Goal: Task Accomplishment & Management: Use online tool/utility

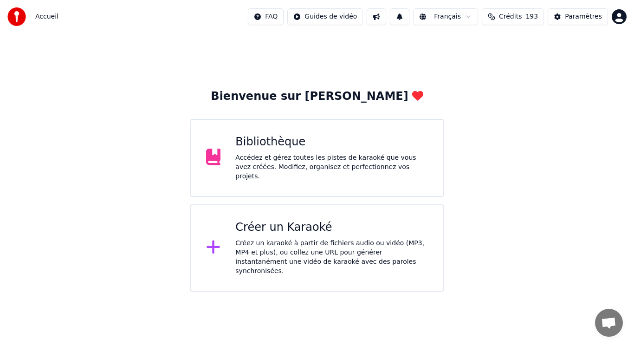
click at [262, 239] on div "Créez un karaoké à partir de fichiers audio ou vidéo (MP3, MP4 et plus), ou col…" at bounding box center [331, 257] width 193 height 37
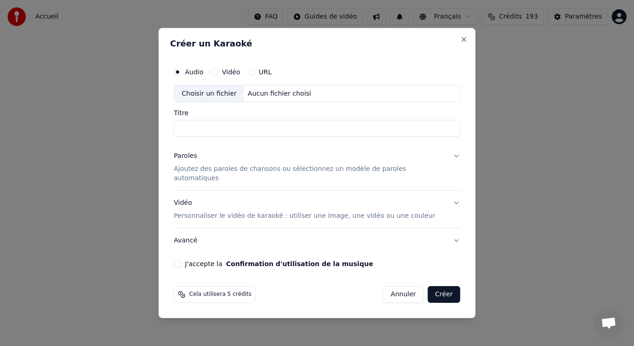
click at [216, 96] on div "Choisir un fichier" at bounding box center [209, 93] width 70 height 17
drag, startPoint x: 268, startPoint y: 132, endPoint x: 242, endPoint y: 135, distance: 26.1
click at [242, 135] on input "**********" at bounding box center [317, 128] width 286 height 17
type input "**********"
click at [245, 176] on p "Ajoutez des paroles de chansons ou sélectionnez un modèle de paroles automatiqu…" at bounding box center [309, 174] width 271 height 19
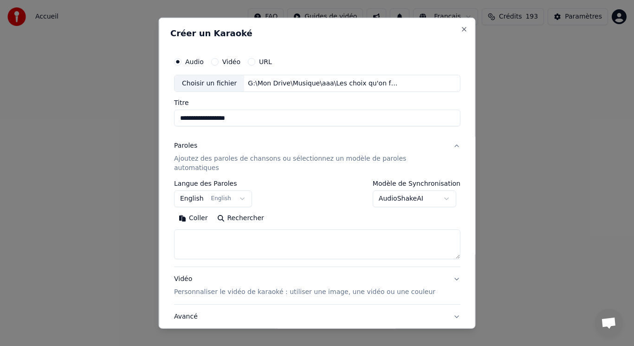
click at [235, 190] on button "English English" at bounding box center [213, 198] width 78 height 17
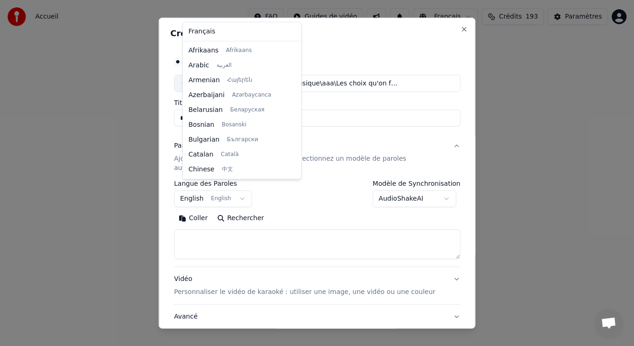
scroll to position [74, 0]
select select "**"
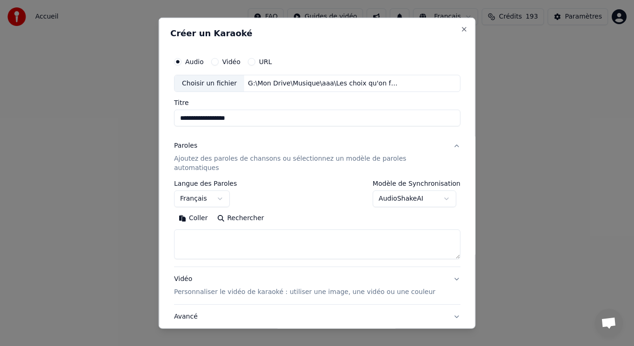
click at [197, 213] on button "Coller" at bounding box center [193, 218] width 39 height 15
click at [303, 211] on button "Développer" at bounding box center [300, 218] width 57 height 15
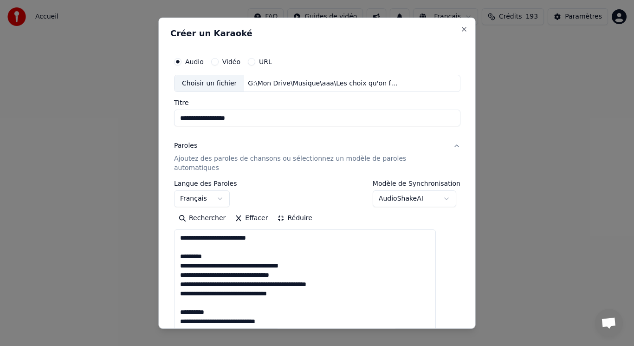
drag, startPoint x: 187, startPoint y: 230, endPoint x: 216, endPoint y: 250, distance: 34.4
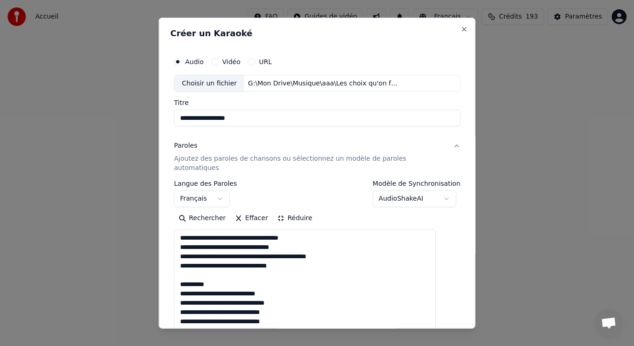
drag, startPoint x: 184, startPoint y: 265, endPoint x: 232, endPoint y: 271, distance: 48.6
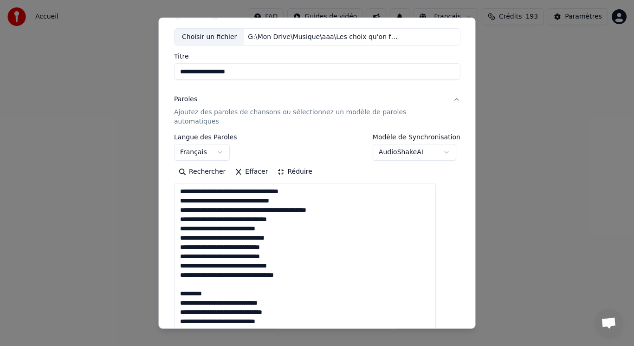
scroll to position [93, 0]
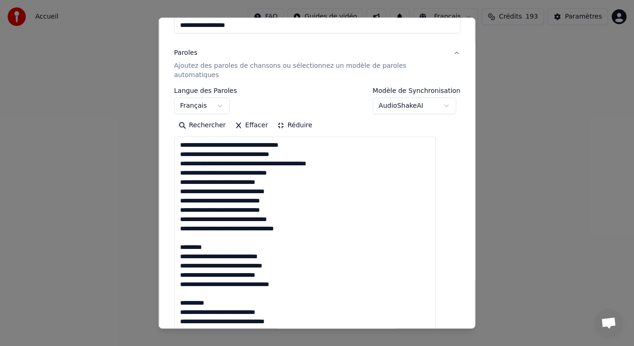
drag, startPoint x: 188, startPoint y: 229, endPoint x: 220, endPoint y: 240, distance: 33.7
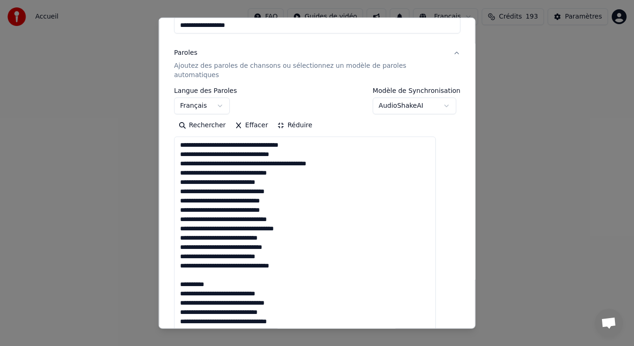
drag, startPoint x: 187, startPoint y: 265, endPoint x: 216, endPoint y: 275, distance: 30.4
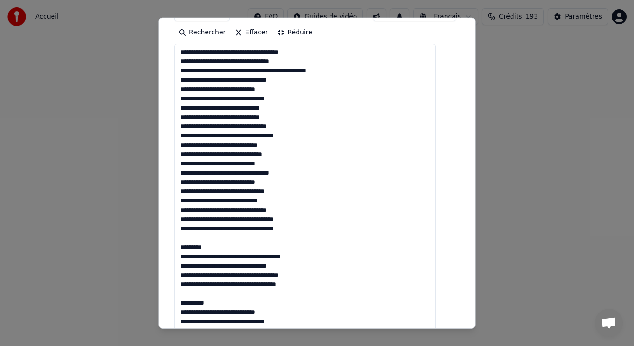
scroll to position [232, 0]
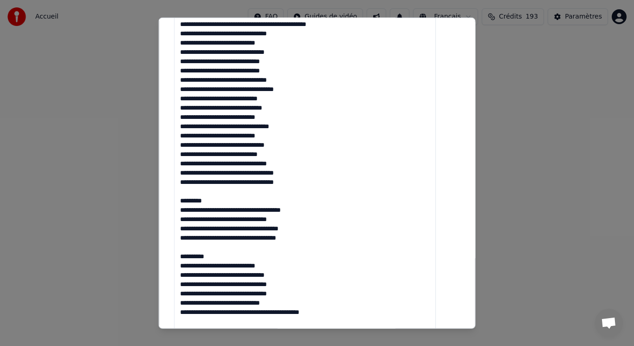
drag, startPoint x: 188, startPoint y: 181, endPoint x: 219, endPoint y: 188, distance: 31.8
click at [219, 188] on textarea at bounding box center [305, 293] width 262 height 592
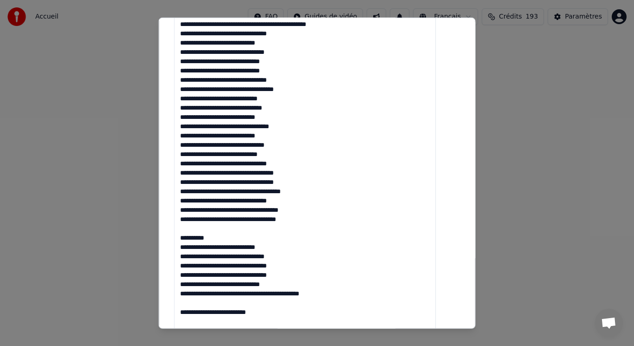
drag, startPoint x: 189, startPoint y: 218, endPoint x: 232, endPoint y: 225, distance: 43.2
click at [230, 225] on textarea at bounding box center [305, 293] width 262 height 592
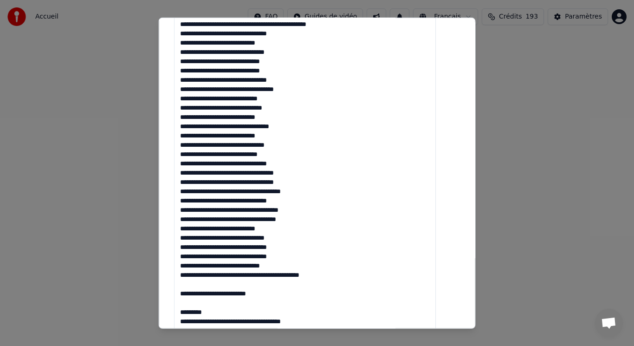
drag, startPoint x: 191, startPoint y: 271, endPoint x: 264, endPoint y: 306, distance: 80.7
click at [264, 306] on textarea at bounding box center [305, 293] width 262 height 592
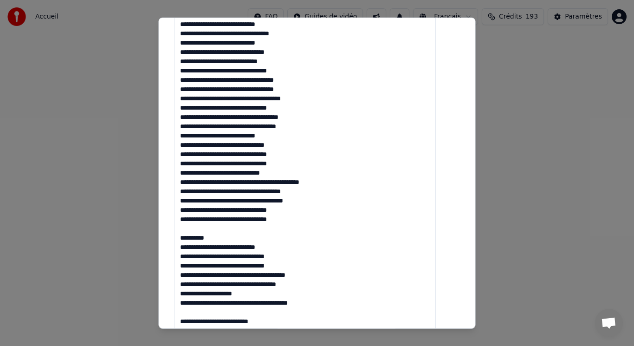
scroll to position [371, 0]
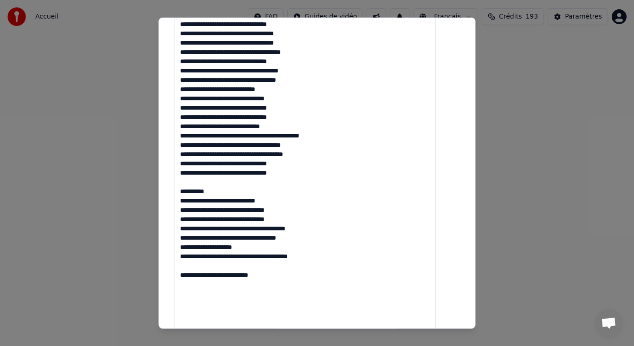
drag, startPoint x: 193, startPoint y: 173, endPoint x: 230, endPoint y: 186, distance: 39.8
click at [230, 186] on textarea at bounding box center [305, 154] width 262 height 592
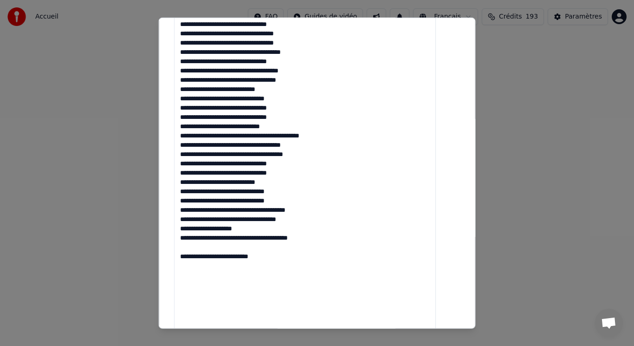
drag, startPoint x: 188, startPoint y: 238, endPoint x: 287, endPoint y: 297, distance: 115.3
click at [287, 297] on textarea at bounding box center [305, 154] width 262 height 592
drag, startPoint x: 260, startPoint y: 269, endPoint x: 235, endPoint y: 256, distance: 27.8
click at [235, 256] on textarea at bounding box center [305, 154] width 262 height 592
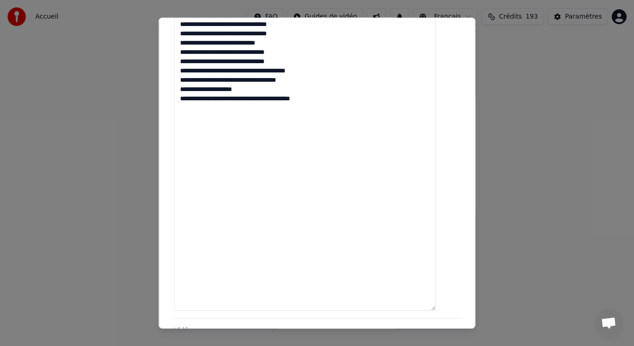
scroll to position [603, 0]
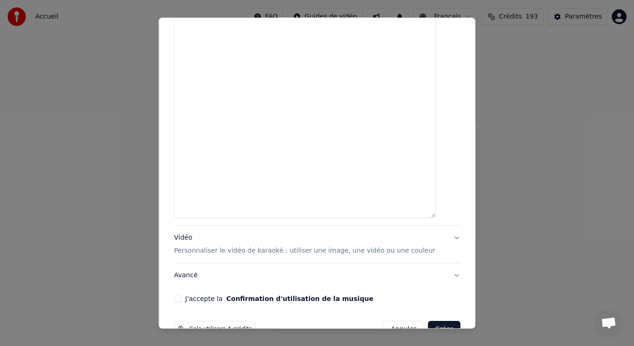
type textarea "**********"
click at [219, 246] on p "Personnaliser le vidéo de karaoké : utiliser une image, une vidéo ou une couleur" at bounding box center [304, 250] width 261 height 9
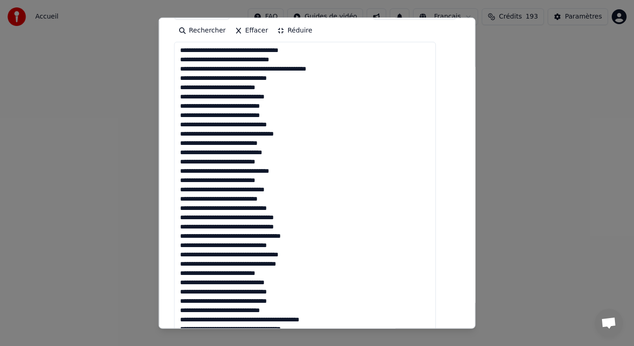
scroll to position [158, 0]
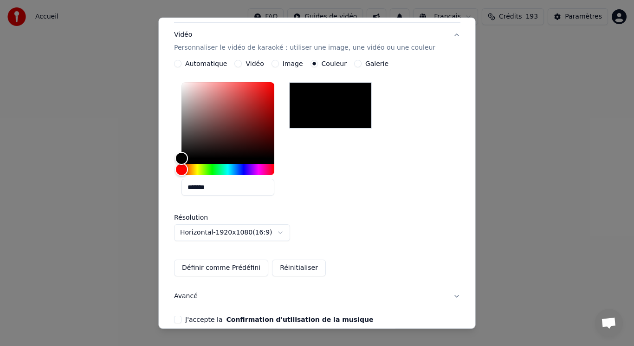
click at [292, 60] on label "Image" at bounding box center [292, 63] width 20 height 6
click at [278, 60] on button "Image" at bounding box center [274, 63] width 7 height 7
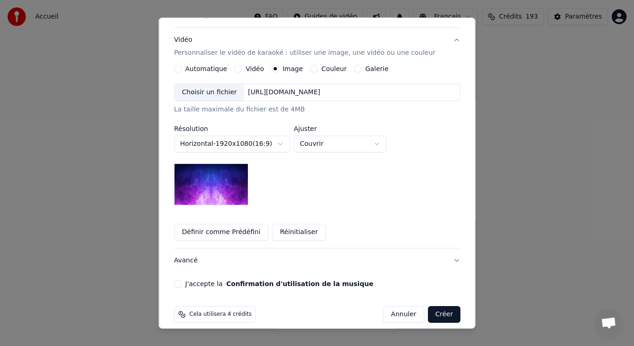
click at [206, 84] on div "Choisir un fichier" at bounding box center [209, 92] width 70 height 17
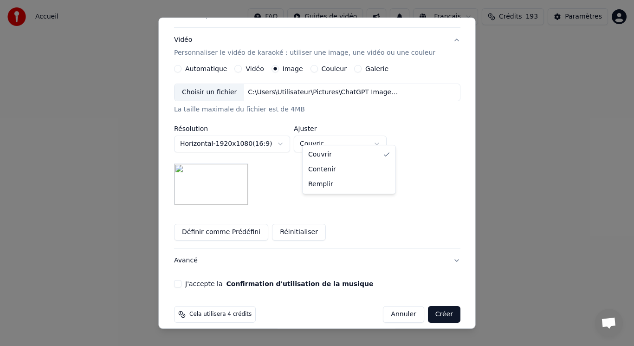
click at [310, 138] on body "**********" at bounding box center [317, 145] width 634 height 291
select select "****"
click at [181, 280] on button "J'accepte la Confirmation d'utilisation de la musique" at bounding box center [177, 283] width 7 height 7
click at [427, 306] on button "Créer" at bounding box center [443, 314] width 32 height 17
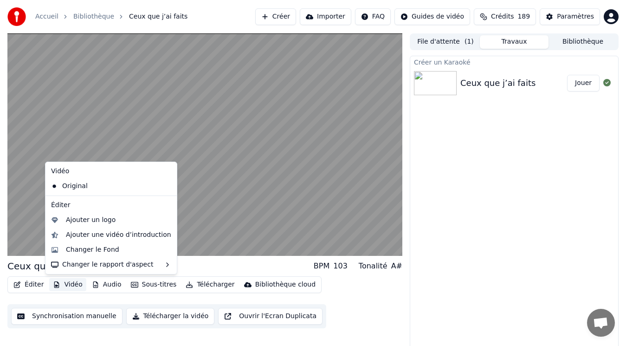
click at [67, 284] on button "Vidéo" at bounding box center [67, 284] width 37 height 13
click at [93, 225] on div "Ajouter un logo" at bounding box center [111, 220] width 128 height 15
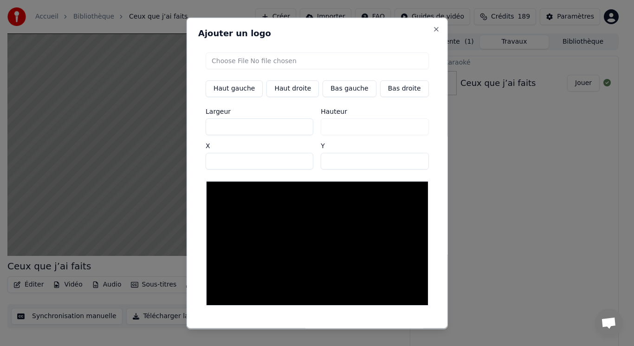
click at [242, 60] on input "file" at bounding box center [317, 60] width 223 height 17
type input "**********"
type input "***"
click at [333, 91] on button "Bas gauche" at bounding box center [348, 88] width 53 height 17
type input "***"
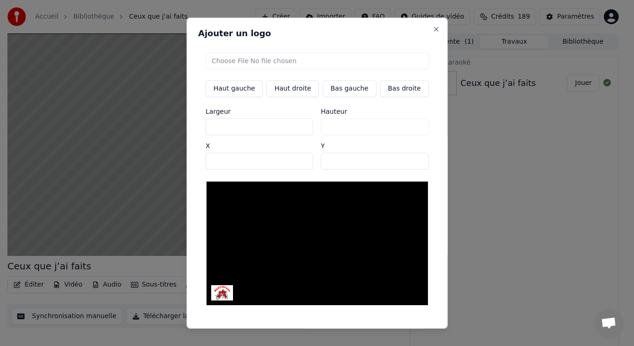
click at [395, 328] on button "Sauvegarder" at bounding box center [408, 336] width 56 height 17
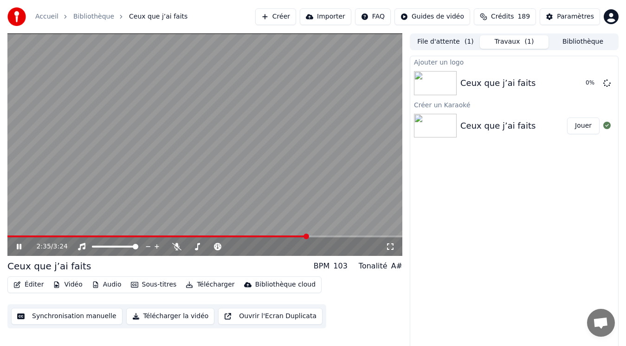
click at [246, 142] on video at bounding box center [204, 144] width 395 height 222
click at [589, 39] on button "Bibliothèque" at bounding box center [582, 41] width 69 height 13
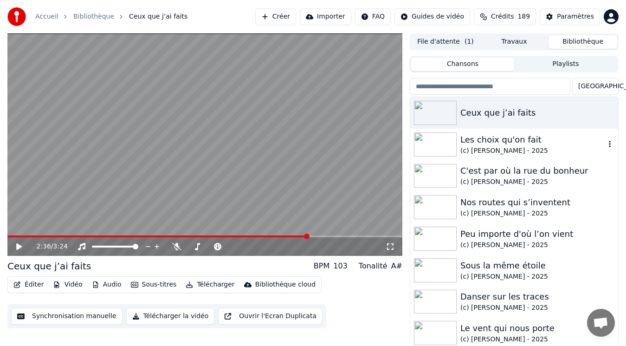
click at [517, 148] on div "(c) [PERSON_NAME] - 2025" at bounding box center [532, 150] width 145 height 9
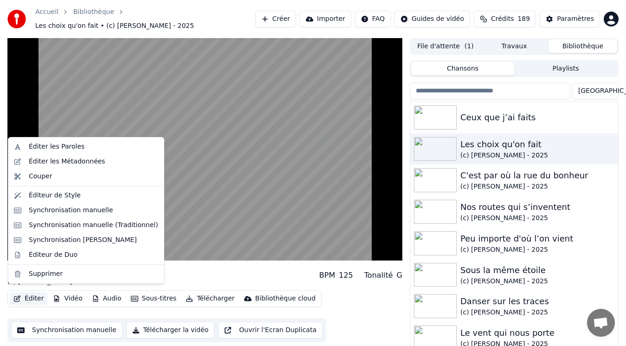
click at [32, 297] on button "Éditer" at bounding box center [29, 298] width 38 height 13
click at [84, 161] on div "Éditer les Métadonnées" at bounding box center [67, 161] width 77 height 9
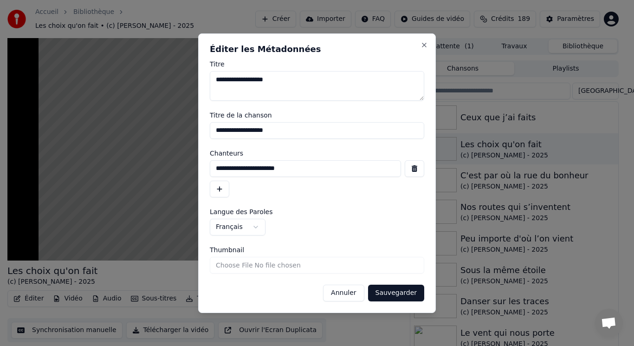
drag, startPoint x: 324, startPoint y: 171, endPoint x: 194, endPoint y: 160, distance: 130.8
click at [194, 160] on body "Accueil Bibliothèque Les choix qu'on fait • (c) [PERSON_NAME] - 2025 Créer Impo…" at bounding box center [313, 173] width 626 height 346
click at [344, 296] on button "Annuler" at bounding box center [343, 292] width 41 height 17
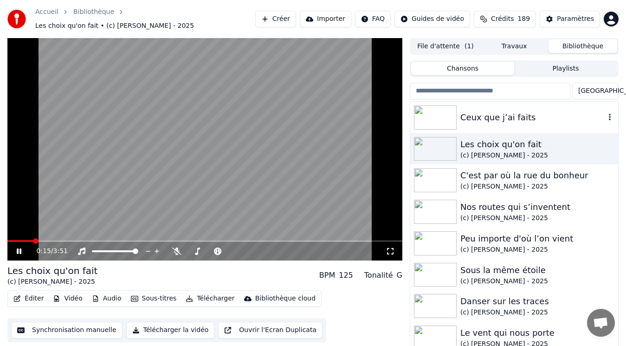
click at [471, 112] on div "Ceux que j’ai faits" at bounding box center [532, 117] width 145 height 13
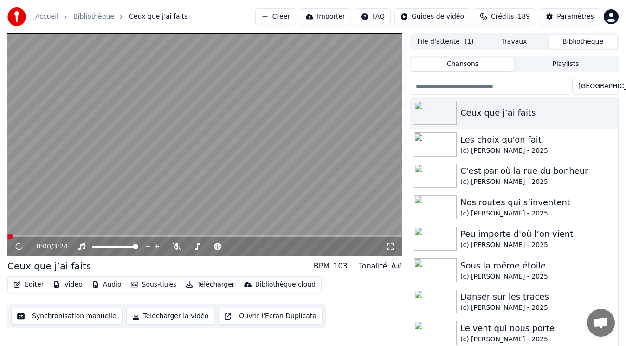
click at [32, 283] on button "Éditer" at bounding box center [29, 284] width 38 height 13
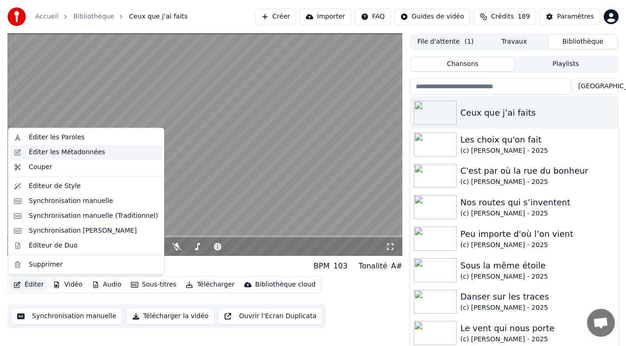
click at [53, 153] on div "Éditer les Métadonnées" at bounding box center [67, 152] width 77 height 9
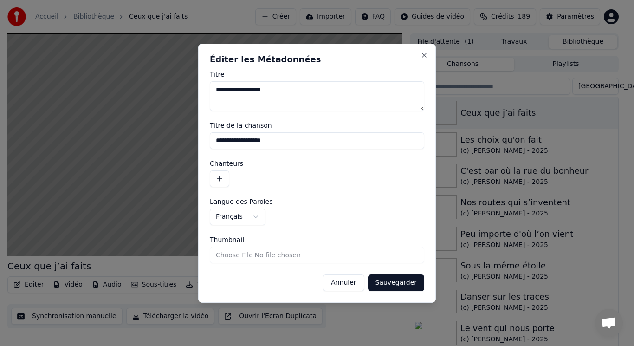
click at [219, 178] on button "button" at bounding box center [219, 178] width 19 height 17
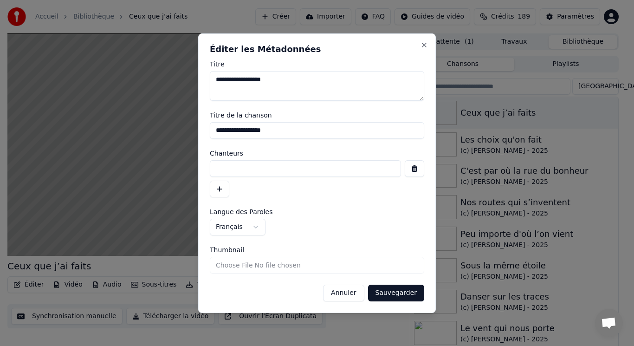
paste input "**********"
type input "**********"
click at [384, 294] on button "Sauvegarder" at bounding box center [396, 292] width 56 height 17
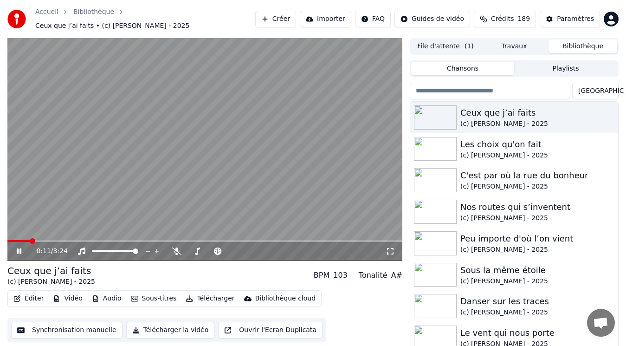
click at [31, 292] on button "Éditer" at bounding box center [29, 298] width 38 height 13
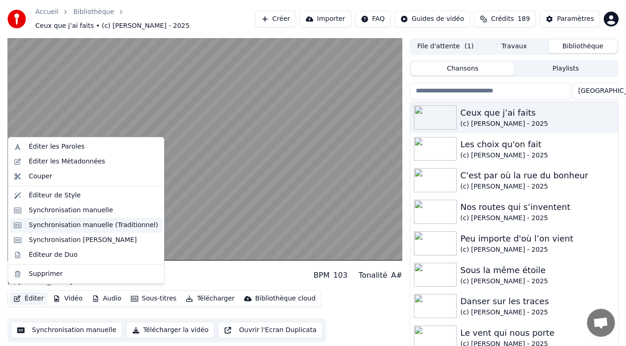
click at [52, 223] on div "Synchronisation manuelle (Traditionnel)" at bounding box center [93, 224] width 129 height 9
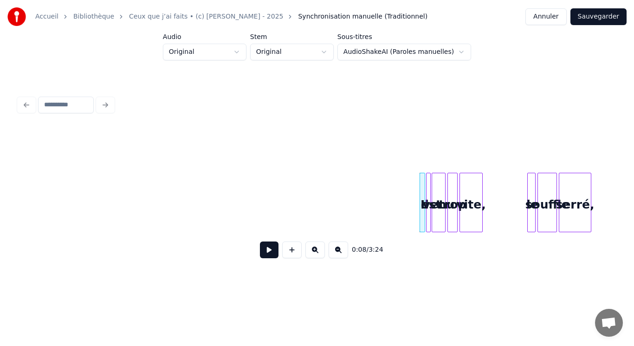
click at [266, 251] on button at bounding box center [269, 249] width 19 height 17
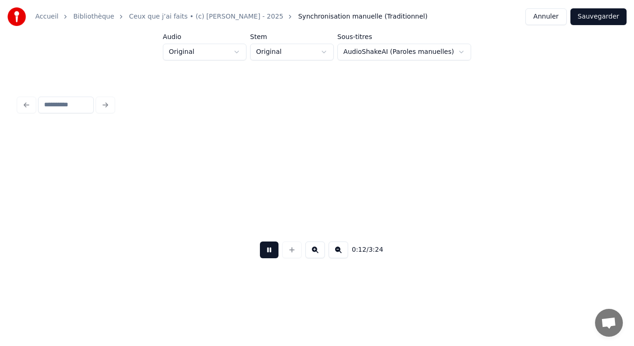
scroll to position [0, 597]
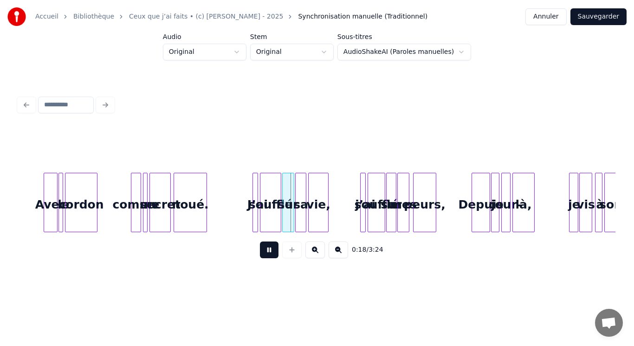
click at [313, 251] on button at bounding box center [314, 249] width 19 height 17
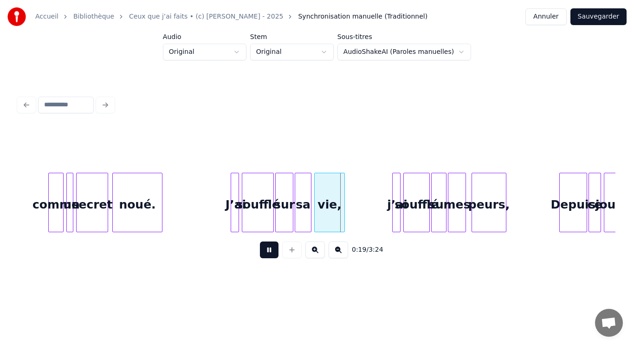
click at [313, 251] on button at bounding box center [314, 249] width 19 height 17
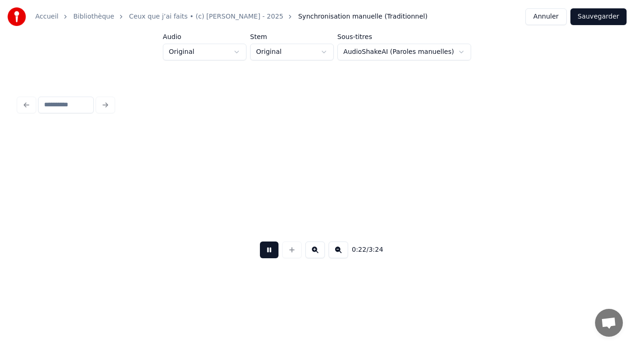
scroll to position [0, 2085]
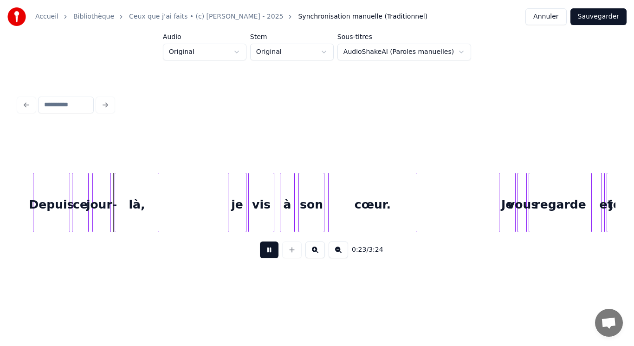
click at [264, 255] on button at bounding box center [269, 249] width 19 height 17
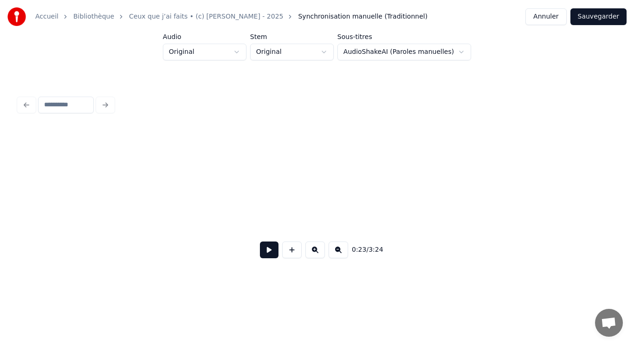
scroll to position [0, 0]
click at [271, 257] on button at bounding box center [269, 249] width 19 height 17
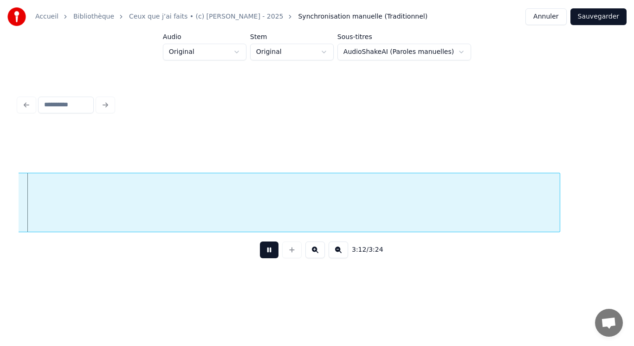
scroll to position [0, 17860]
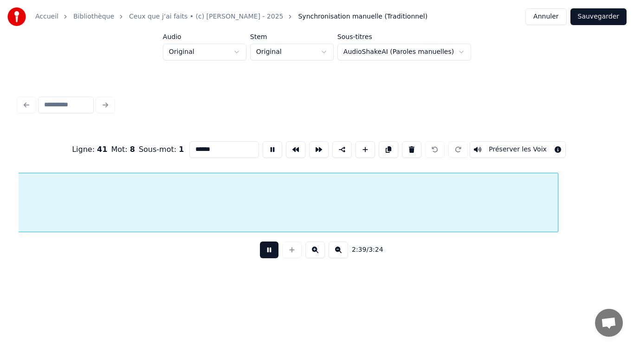
scroll to position [0, 14845]
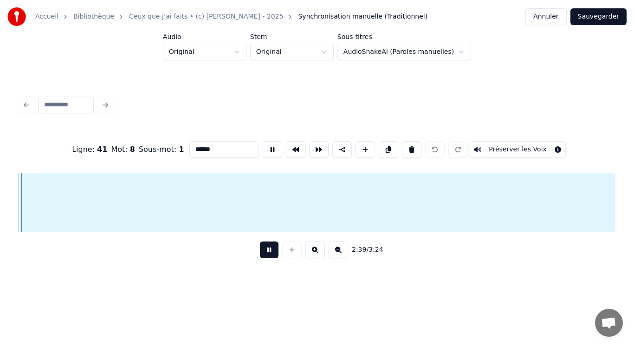
drag, startPoint x: 269, startPoint y: 258, endPoint x: 271, endPoint y: 251, distance: 6.9
click at [269, 256] on button at bounding box center [269, 249] width 19 height 17
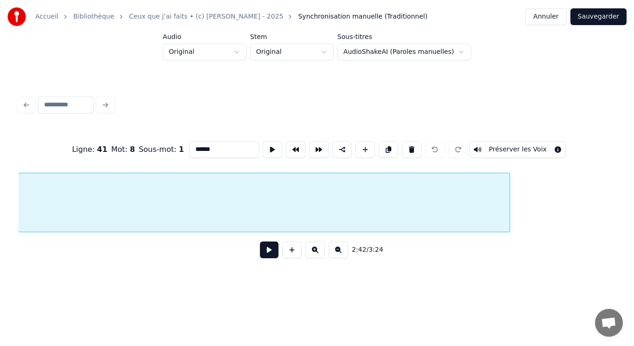
scroll to position [0, 17862]
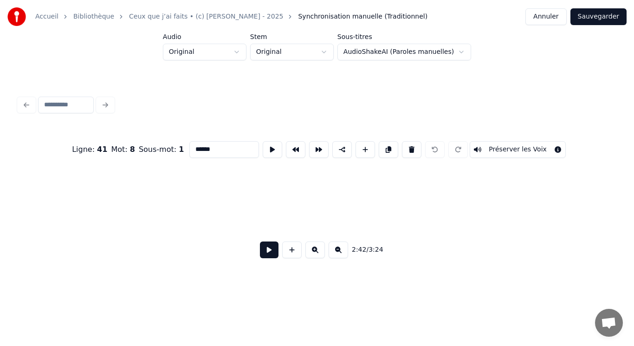
click at [0, 208] on div "Accueil Bibliothèque Ceux que j’ai faits • (c) [PERSON_NAME] - 2025 Synchronisa…" at bounding box center [317, 141] width 634 height 283
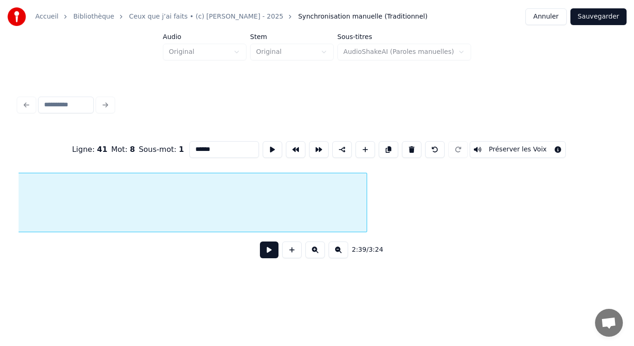
scroll to position [0, 17468]
click at [339, 253] on button at bounding box center [338, 249] width 19 height 17
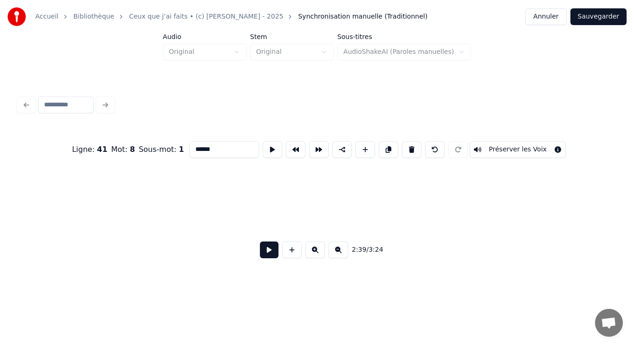
click at [339, 253] on button at bounding box center [338, 249] width 19 height 17
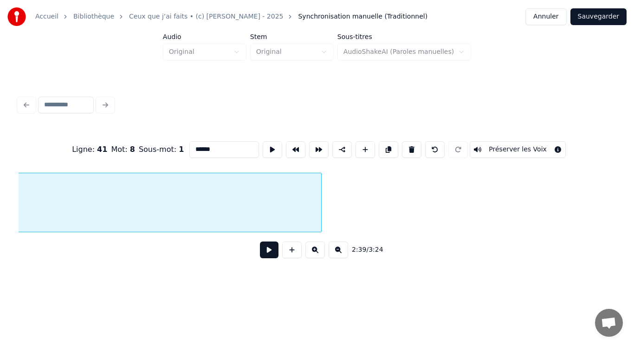
scroll to position [0, 4159]
click at [339, 253] on button at bounding box center [338, 249] width 19 height 17
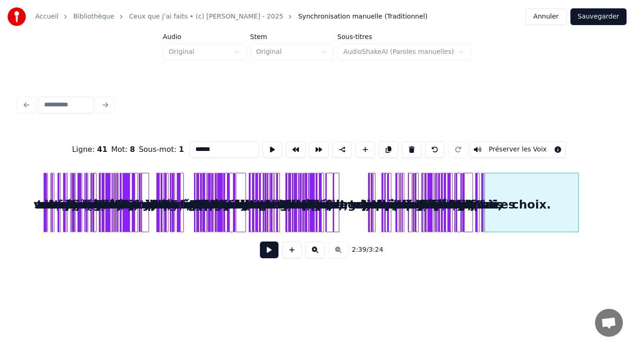
scroll to position [0, 0]
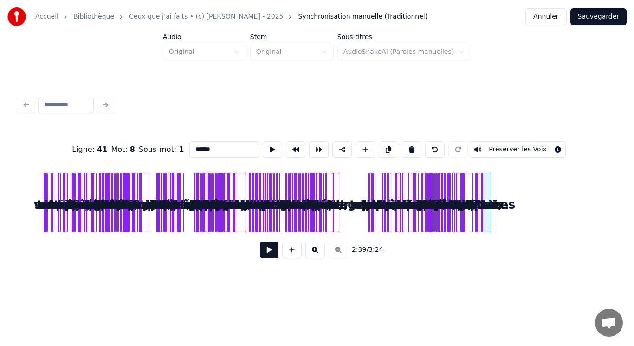
click at [490, 199] on div at bounding box center [489, 202] width 3 height 58
click at [317, 251] on button at bounding box center [314, 249] width 19 height 17
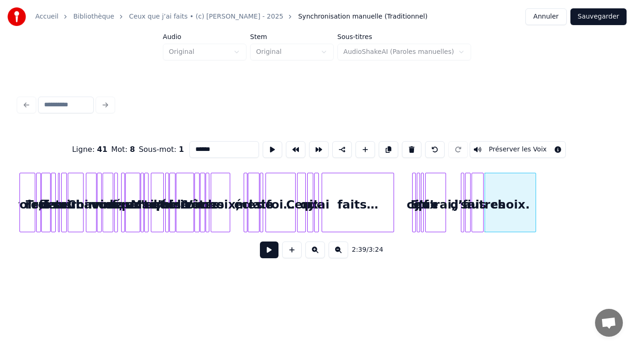
click at [317, 251] on button at bounding box center [314, 249] width 19 height 17
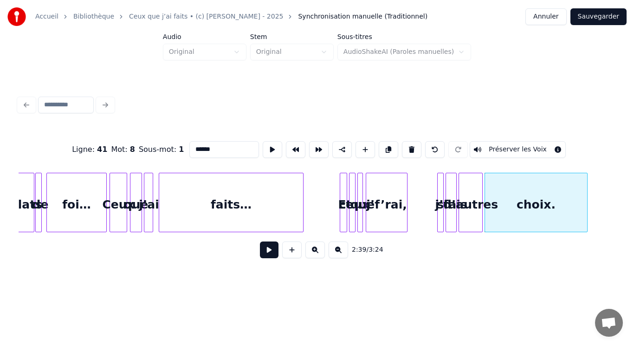
click at [317, 251] on button at bounding box center [314, 249] width 19 height 17
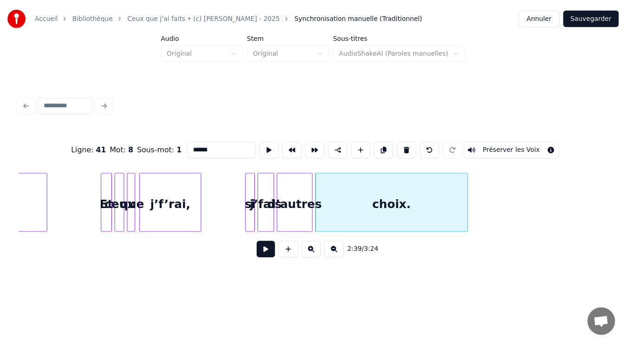
scroll to position [0, 10890]
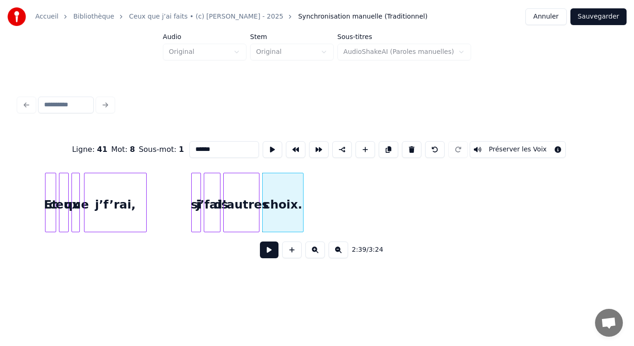
click at [303, 189] on div at bounding box center [301, 202] width 3 height 58
click at [287, 188] on div "choix." at bounding box center [283, 204] width 41 height 63
click at [271, 149] on button at bounding box center [272, 149] width 19 height 17
click at [271, 148] on button at bounding box center [272, 149] width 19 height 17
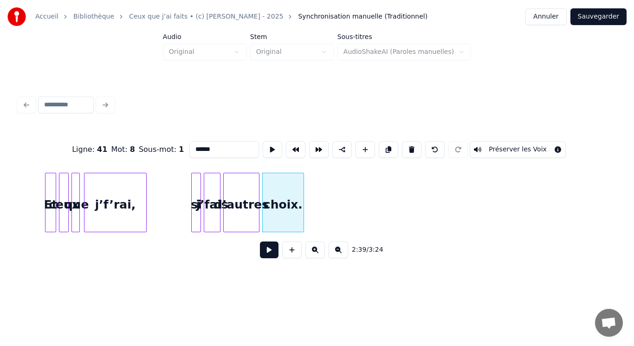
click at [268, 254] on button at bounding box center [269, 249] width 19 height 17
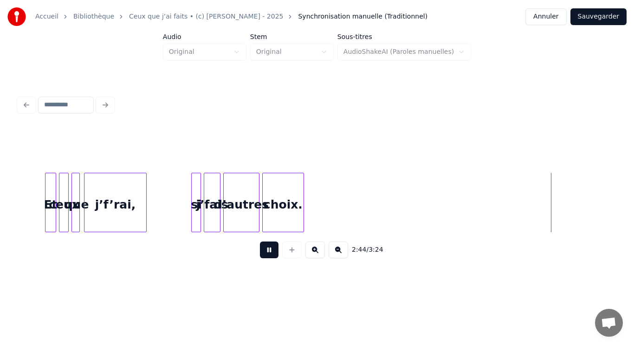
click at [274, 257] on button at bounding box center [269, 249] width 19 height 17
click at [604, 18] on button "Sauvegarder" at bounding box center [598, 16] width 56 height 17
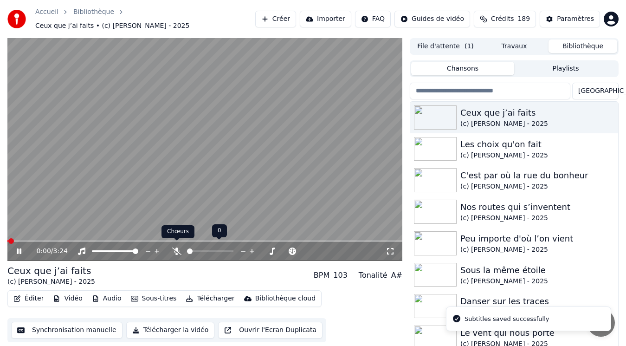
click at [175, 247] on icon at bounding box center [176, 250] width 9 height 7
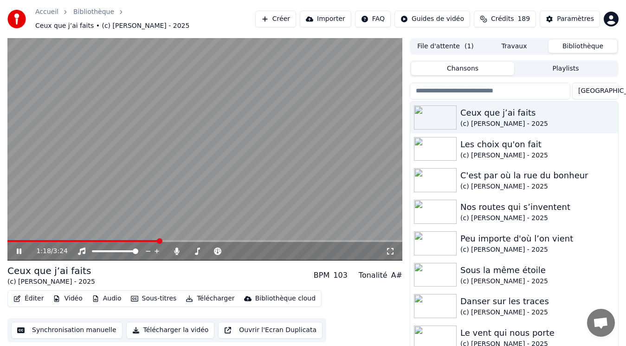
click at [108, 201] on video at bounding box center [204, 149] width 395 height 222
click at [7, 238] on span at bounding box center [10, 241] width 6 height 6
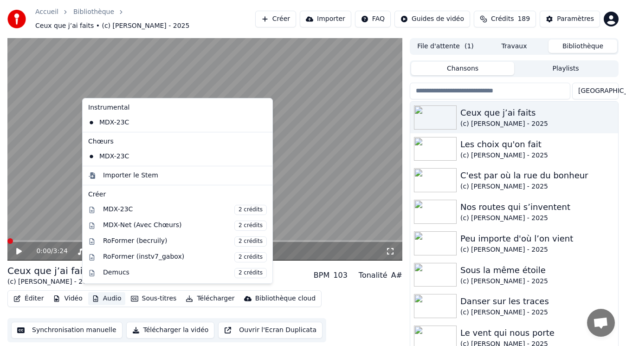
click at [100, 295] on button "Audio" at bounding box center [106, 298] width 37 height 13
click at [138, 181] on div "Importer le Stem" at bounding box center [177, 175] width 186 height 15
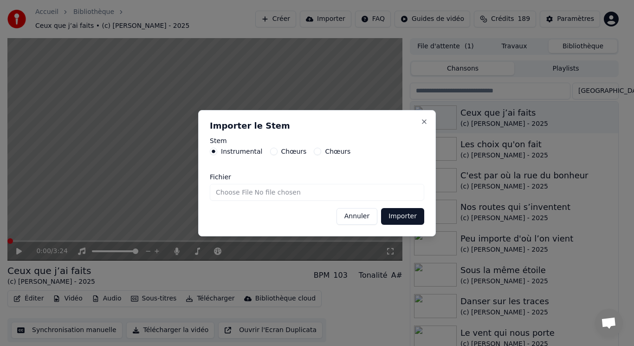
click at [239, 192] on input "Fichier" at bounding box center [317, 192] width 214 height 17
type input "**********"
click at [401, 220] on button "Importer" at bounding box center [402, 216] width 43 height 17
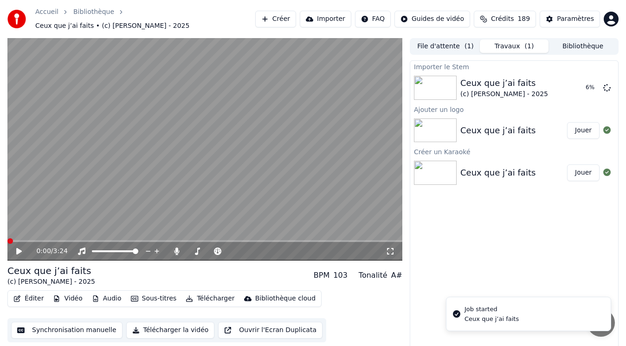
click at [103, 294] on button "Audio" at bounding box center [106, 298] width 37 height 13
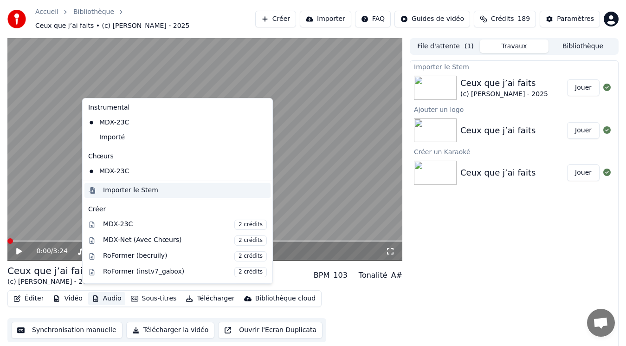
click at [123, 187] on div "Importer le Stem" at bounding box center [130, 190] width 55 height 9
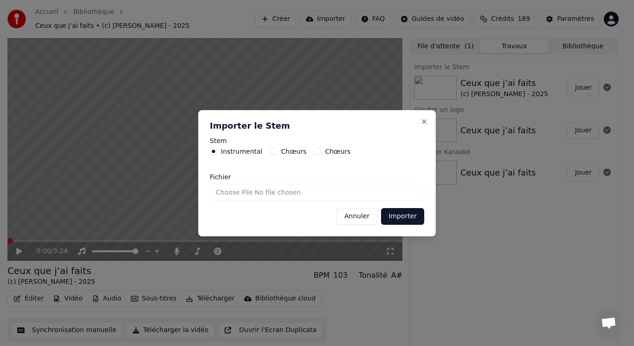
click at [289, 151] on label "Chœurs" at bounding box center [294, 151] width 26 height 6
click at [277, 151] on button "Chœurs" at bounding box center [273, 151] width 7 height 7
click at [254, 195] on input "Fichier" at bounding box center [317, 192] width 214 height 17
type input "**********"
click at [397, 217] on button "Importer" at bounding box center [402, 216] width 43 height 17
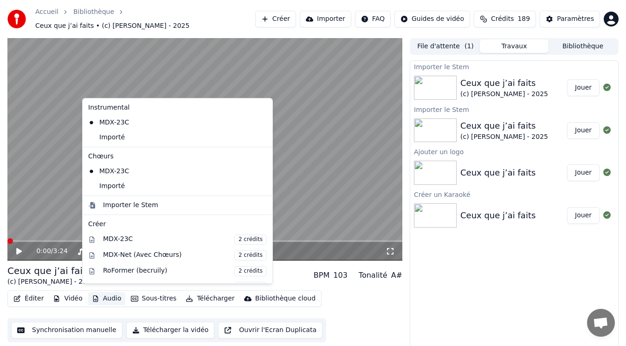
click at [97, 297] on button "Audio" at bounding box center [106, 298] width 37 height 13
click at [131, 184] on div "Importé" at bounding box center [170, 186] width 172 height 15
click at [95, 292] on button "Audio" at bounding box center [106, 298] width 37 height 13
click at [113, 139] on div "Importé" at bounding box center [170, 137] width 172 height 15
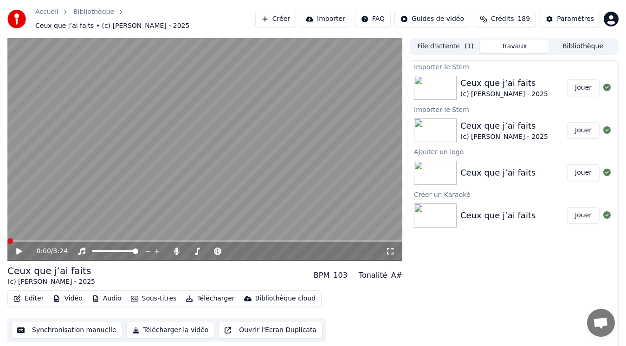
click at [20, 247] on icon at bounding box center [25, 250] width 21 height 7
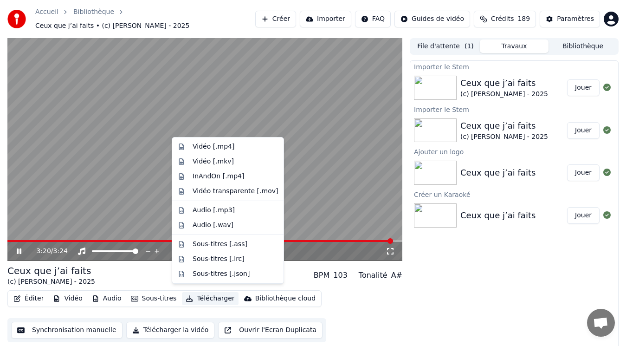
click at [206, 293] on button "Télécharger" at bounding box center [210, 298] width 56 height 13
click at [223, 146] on div "Vidéo [.mp4]" at bounding box center [214, 146] width 42 height 9
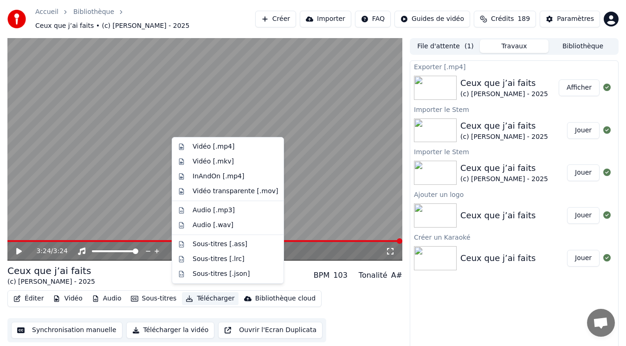
click at [200, 296] on button "Télécharger" at bounding box center [210, 298] width 56 height 13
click at [228, 162] on div "Vidéo [.mkv]" at bounding box center [235, 161] width 85 height 9
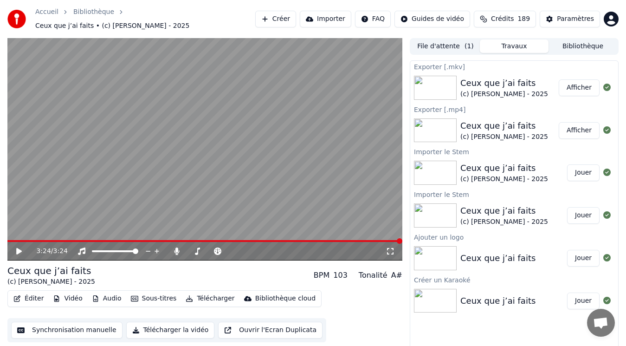
drag, startPoint x: 587, startPoint y: 80, endPoint x: 587, endPoint y: 68, distance: 12.1
click at [587, 72] on div "Ceux que j’ai faits (c) [PERSON_NAME] - 2025 Afficher" at bounding box center [514, 88] width 208 height 32
click at [577, 122] on button "Afficher" at bounding box center [579, 130] width 41 height 17
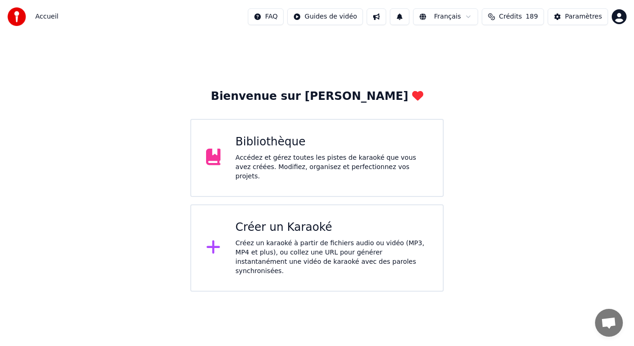
click at [278, 177] on div "Bibliothèque Accédez et gérez toutes les pistes de karaoké que vous avez créées…" at bounding box center [316, 158] width 253 height 78
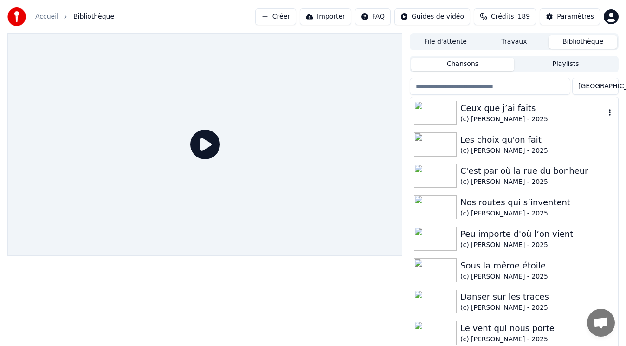
click at [445, 116] on img at bounding box center [435, 113] width 43 height 24
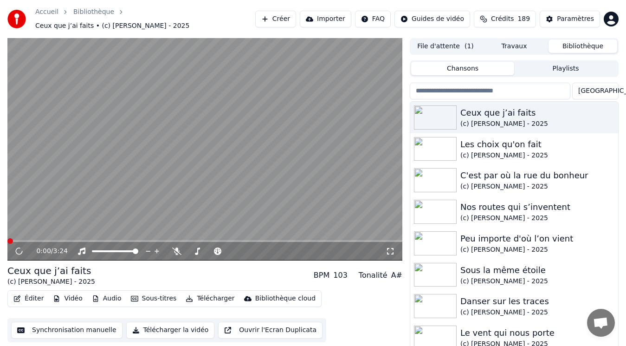
click at [102, 294] on button "Audio" at bounding box center [106, 298] width 37 height 13
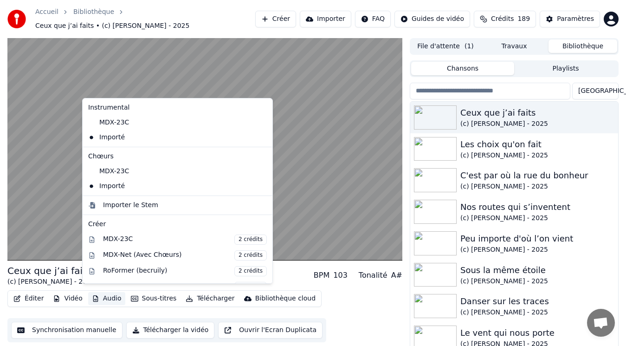
click at [53, 170] on video at bounding box center [204, 149] width 395 height 222
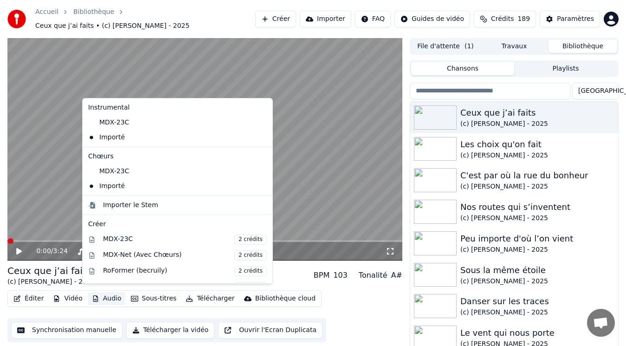
click at [104, 294] on button "Audio" at bounding box center [106, 298] width 37 height 13
click at [260, 184] on icon at bounding box center [263, 185] width 6 height 7
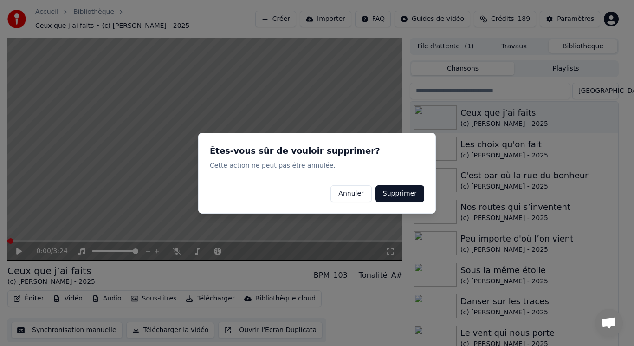
click at [405, 189] on button "Supprimer" at bounding box center [399, 193] width 49 height 17
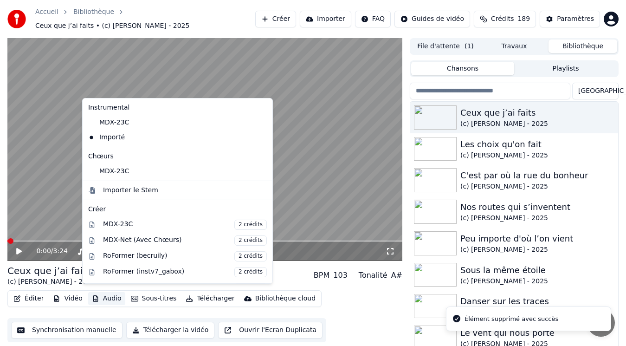
click at [100, 292] on button "Audio" at bounding box center [106, 298] width 37 height 13
click at [135, 193] on div "Importer le Stem" at bounding box center [130, 190] width 55 height 9
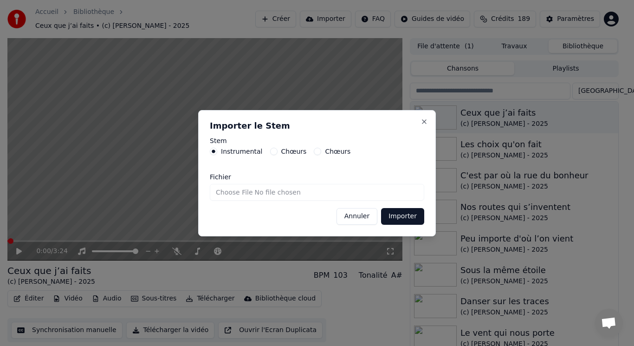
click at [288, 150] on label "Chœurs" at bounding box center [294, 151] width 26 height 6
click at [277, 150] on button "Chœurs" at bounding box center [273, 151] width 7 height 7
click at [249, 194] on input "Fichier" at bounding box center [317, 192] width 214 height 17
type input "**********"
click at [396, 217] on button "Importer" at bounding box center [402, 216] width 43 height 17
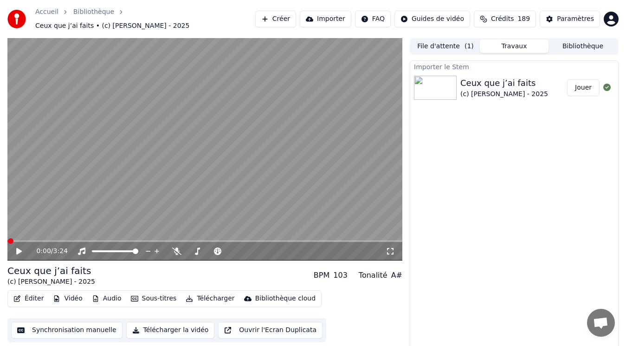
click at [103, 293] on button "Audio" at bounding box center [106, 298] width 37 height 13
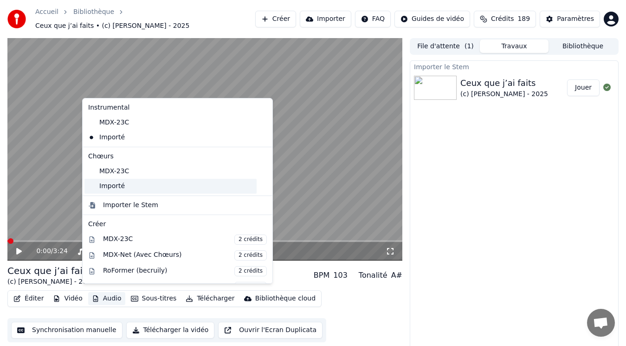
click at [125, 182] on div "Importé" at bounding box center [170, 186] width 172 height 15
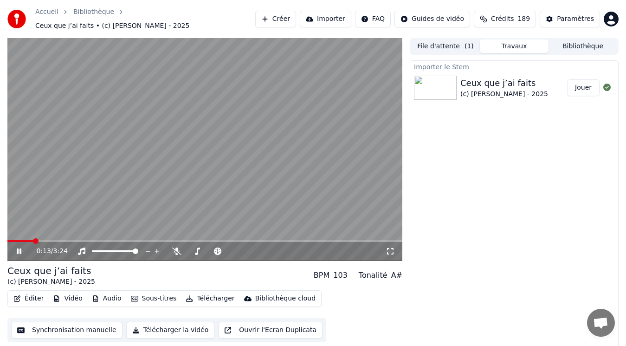
click at [32, 207] on video at bounding box center [204, 149] width 395 height 222
click at [176, 248] on icon at bounding box center [176, 250] width 9 height 7
click at [16, 247] on icon at bounding box center [25, 250] width 21 height 7
click at [18, 248] on icon at bounding box center [19, 251] width 5 height 6
click at [7, 238] on span at bounding box center [10, 241] width 6 height 6
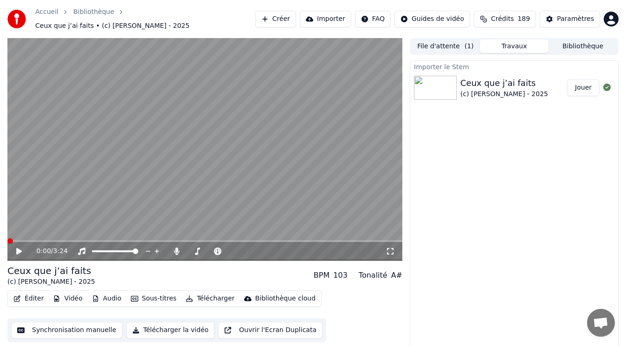
click at [17, 248] on icon at bounding box center [19, 251] width 6 height 6
click at [64, 173] on video at bounding box center [204, 149] width 395 height 222
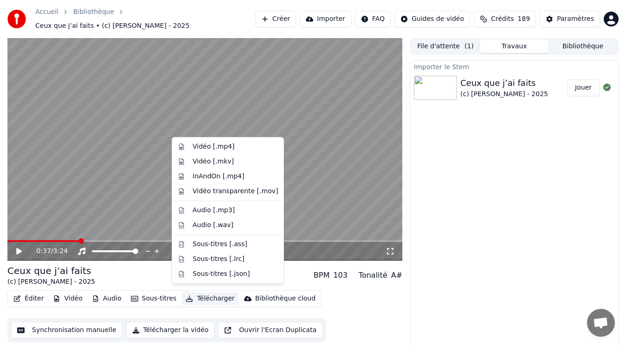
click at [212, 295] on button "Télécharger" at bounding box center [210, 298] width 56 height 13
click at [224, 144] on div "Vidéo [.mp4]" at bounding box center [214, 146] width 42 height 9
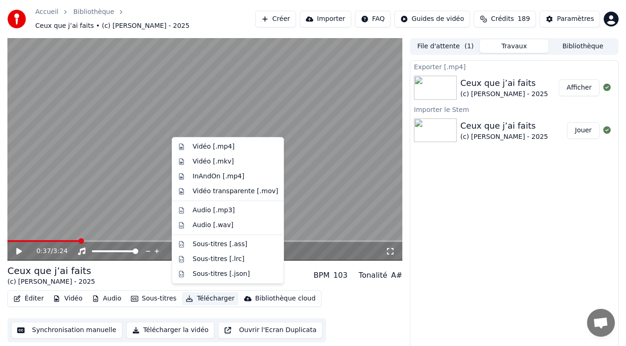
click at [195, 292] on button "Télécharger" at bounding box center [210, 298] width 56 height 13
click at [224, 162] on div "Vidéo [.mkv]" at bounding box center [213, 161] width 41 height 9
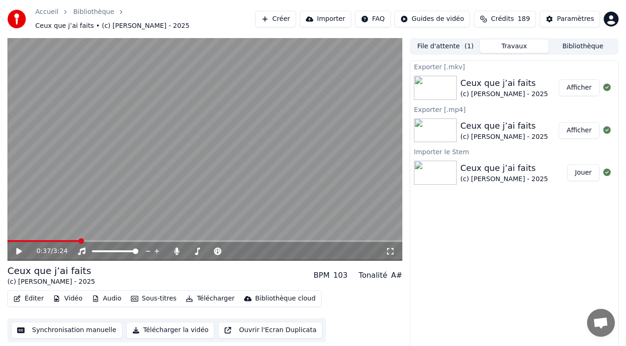
click at [585, 127] on button "Afficher" at bounding box center [579, 130] width 41 height 17
